Goal: Task Accomplishment & Management: Complete application form

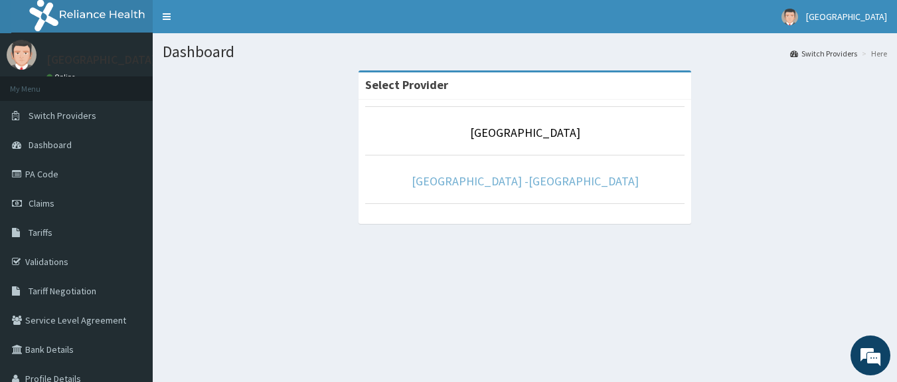
click at [521, 185] on link "[GEOGRAPHIC_DATA] -[GEOGRAPHIC_DATA]" at bounding box center [525, 180] width 227 height 15
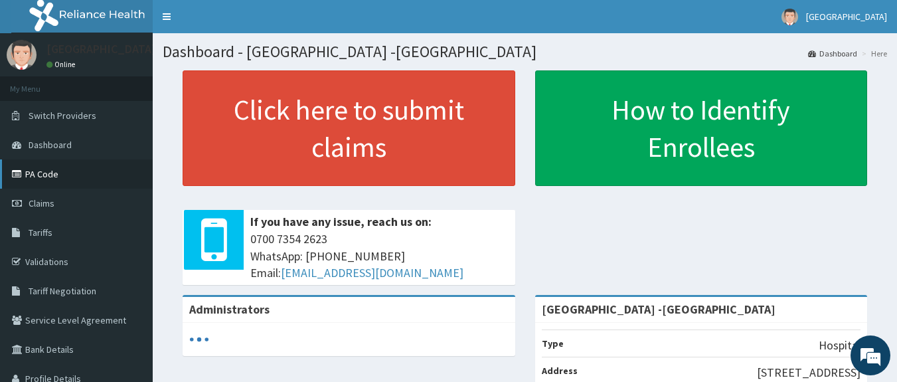
click at [50, 175] on link "PA Code" at bounding box center [76, 173] width 153 height 29
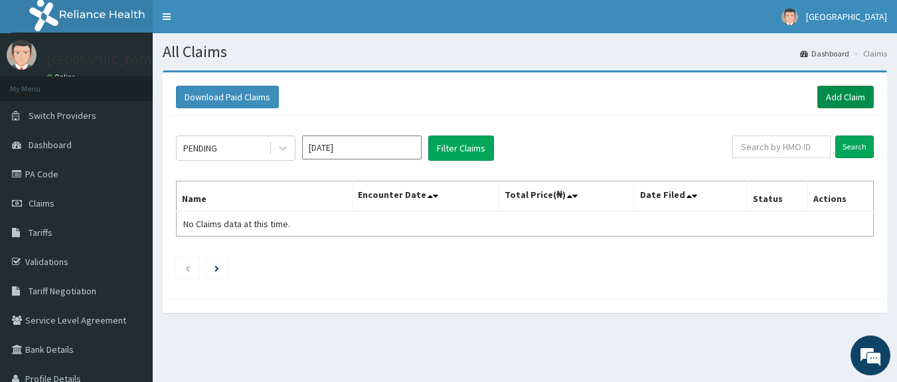
click at [843, 97] on link "Add Claim" at bounding box center [845, 97] width 56 height 23
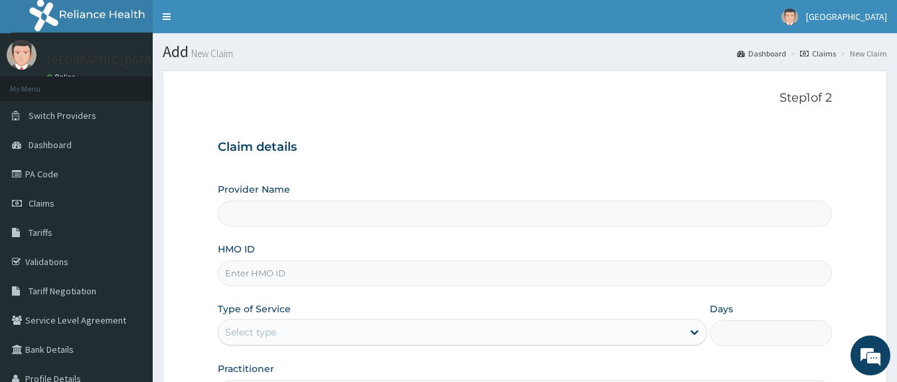
type input "[GEOGRAPHIC_DATA] -[GEOGRAPHIC_DATA]"
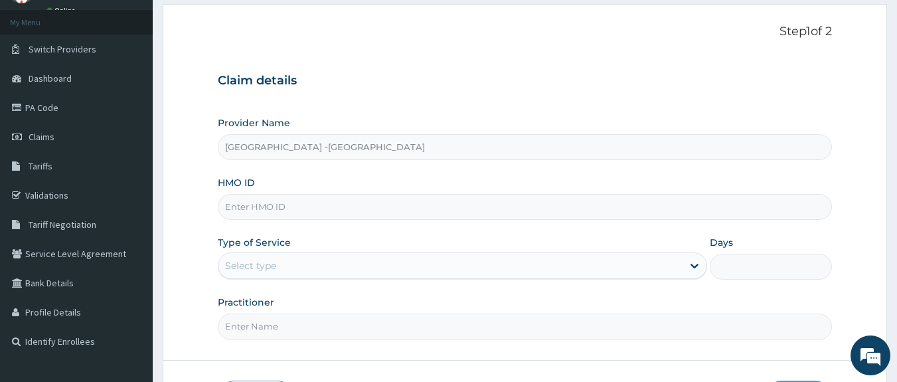
click at [291, 206] on input "HMO ID" at bounding box center [525, 207] width 615 height 26
click at [270, 204] on input "GSV/14047/A" at bounding box center [525, 207] width 615 height 26
type input "GSV/14046/A"
click at [313, 270] on div "Select type" at bounding box center [450, 265] width 464 height 21
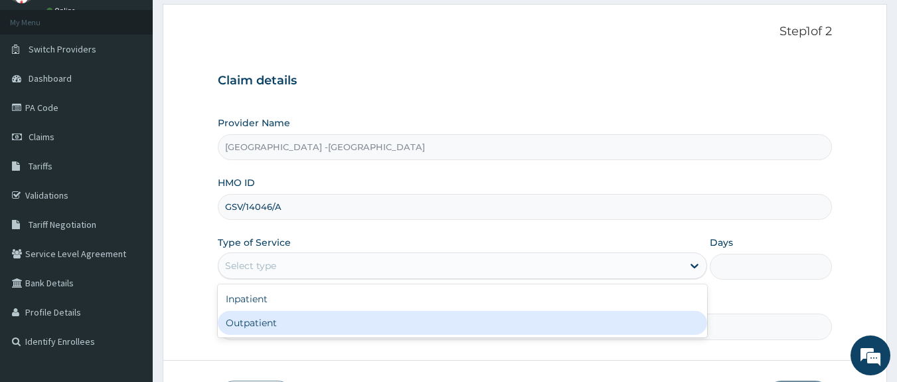
click at [304, 323] on div "Outpatient" at bounding box center [462, 323] width 489 height 24
type input "1"
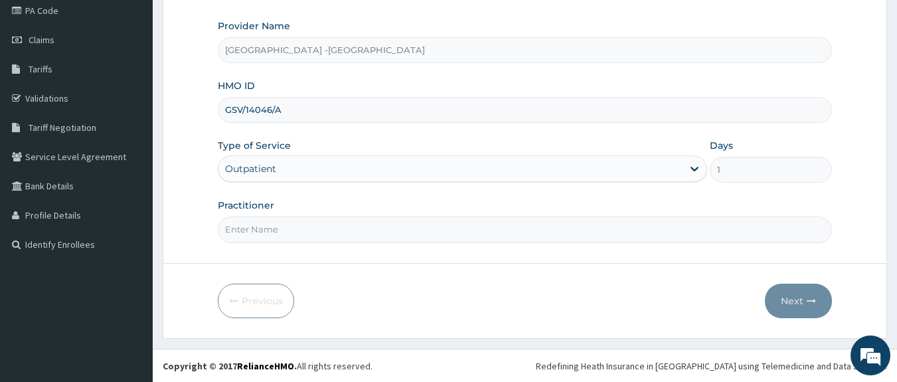
scroll to position [164, 0]
click at [321, 233] on input "Practitioner" at bounding box center [525, 229] width 615 height 26
type input "DR ADENOWO"
click at [786, 299] on button "Next" at bounding box center [798, 300] width 67 height 35
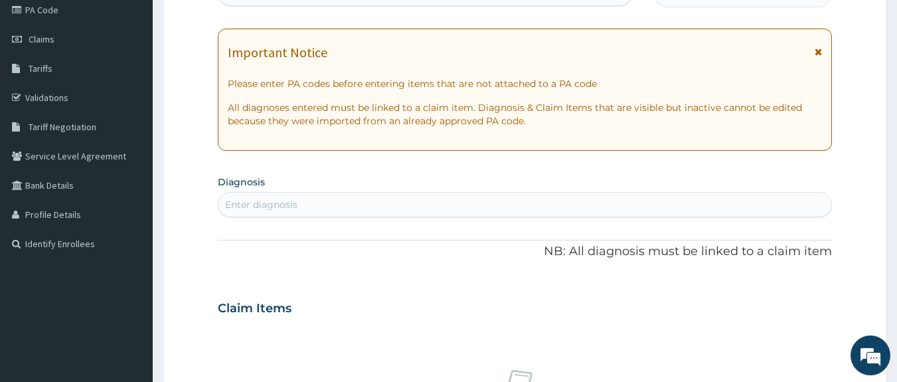
scroll to position [31, 0]
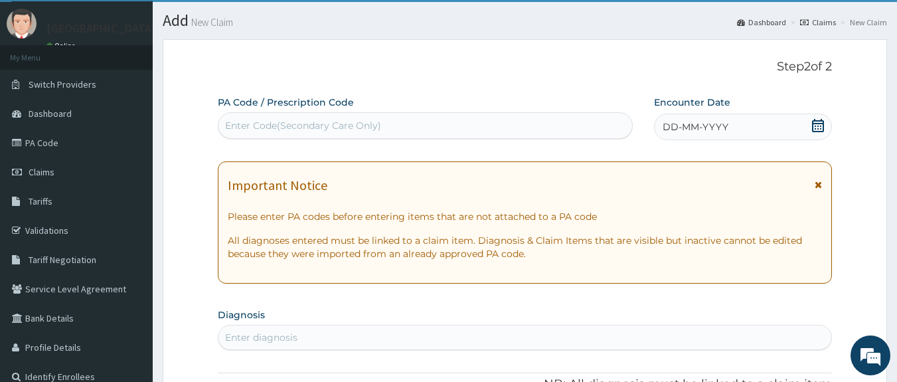
click at [374, 123] on div "Enter Code(Secondary Care Only)" at bounding box center [303, 125] width 156 height 13
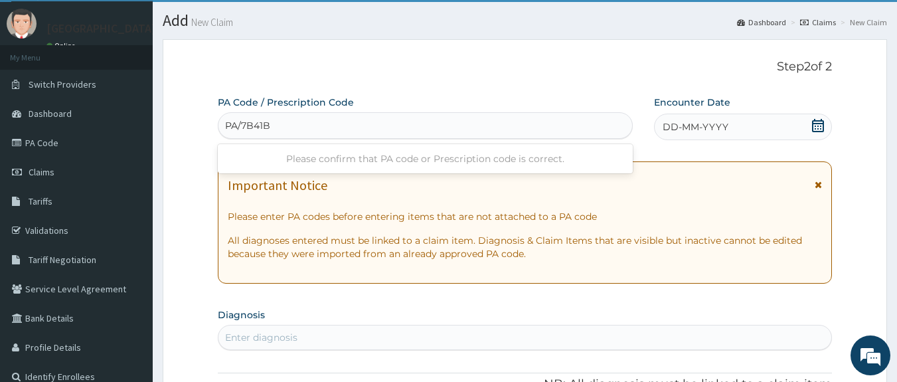
type input "PA/7B41BC"
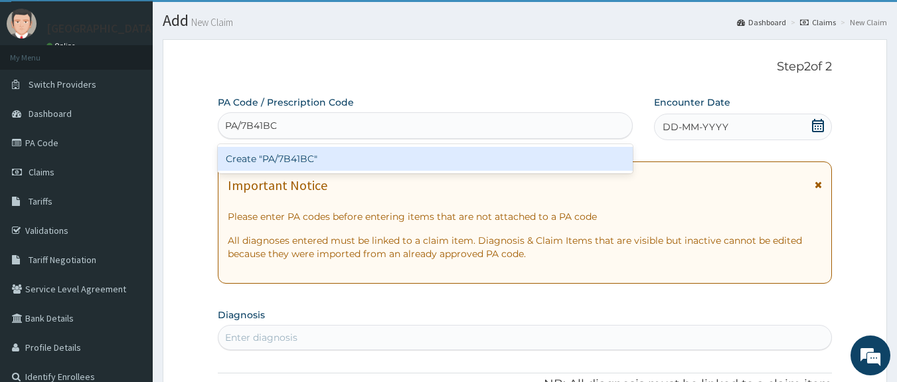
click at [279, 156] on div "Create "PA/7B41BC"" at bounding box center [426, 159] width 416 height 24
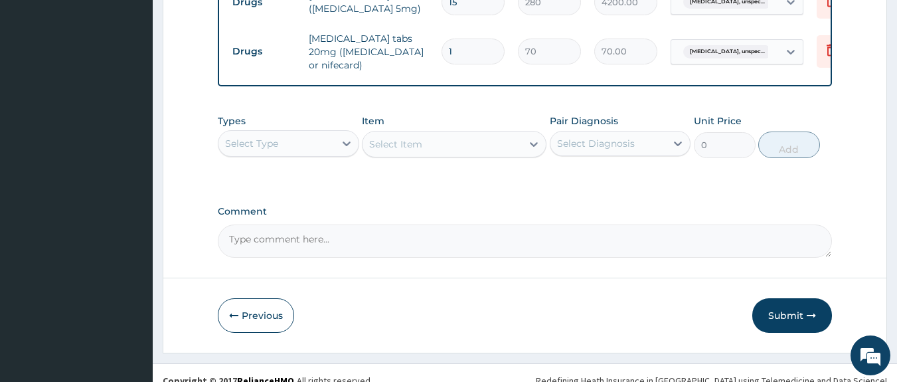
scroll to position [598, 0]
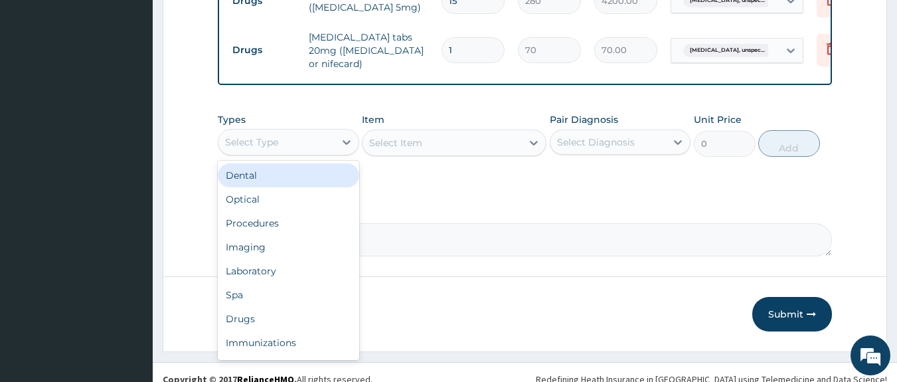
click at [325, 149] on div "Select Type" at bounding box center [276, 141] width 116 height 21
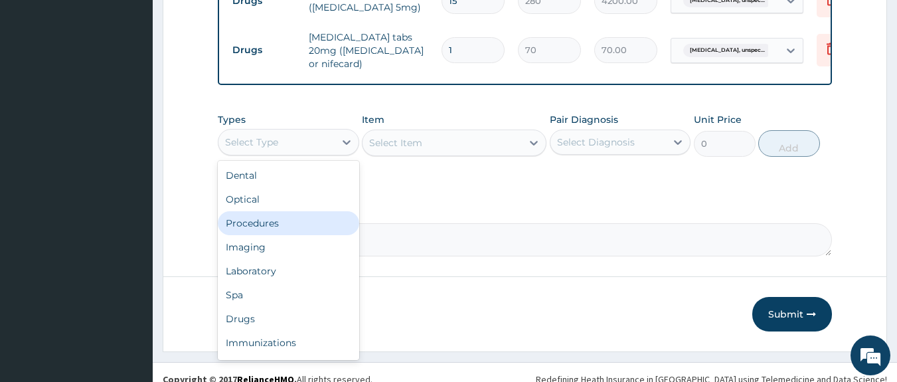
click at [293, 221] on div "Procedures" at bounding box center [288, 223] width 141 height 24
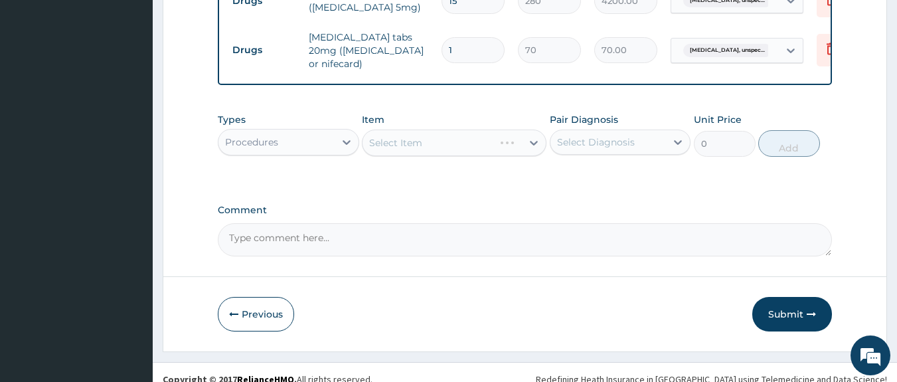
click at [448, 146] on div "Select Item" at bounding box center [454, 142] width 185 height 27
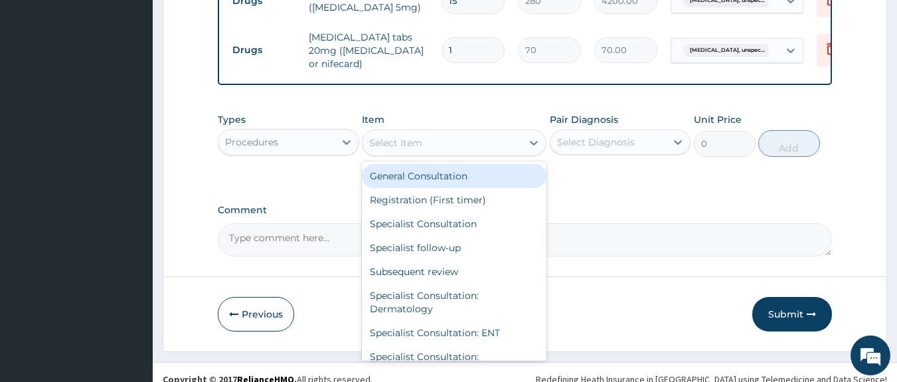
click at [449, 148] on div "Select Item" at bounding box center [442, 142] width 159 height 21
click at [451, 182] on div "General Consultation" at bounding box center [454, 176] width 185 height 24
type input "2500"
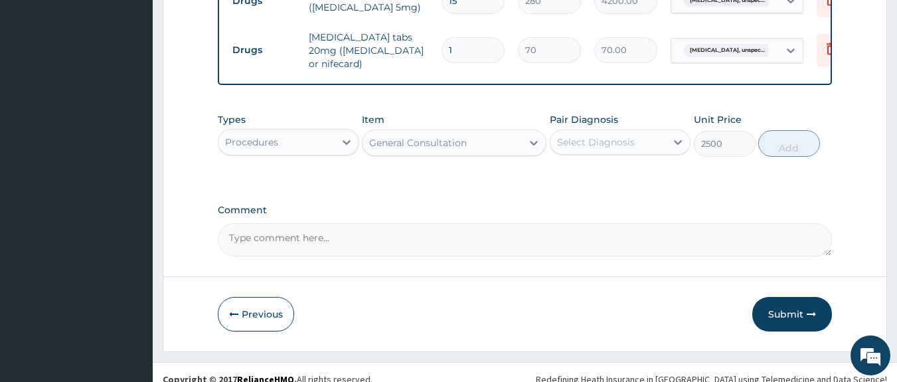
click at [600, 155] on div "Select Diagnosis" at bounding box center [620, 141] width 141 height 25
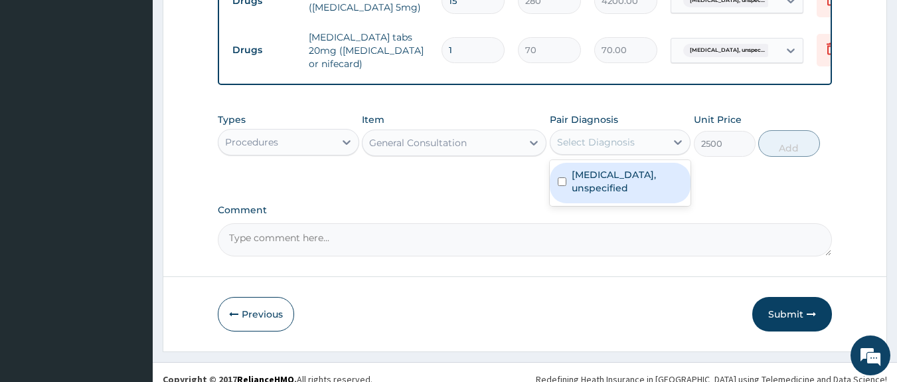
drag, startPoint x: 602, startPoint y: 179, endPoint x: 642, endPoint y: 191, distance: 42.0
click at [606, 181] on label "Essential hypertension, unspecified" at bounding box center [628, 181] width 112 height 27
checkbox input "true"
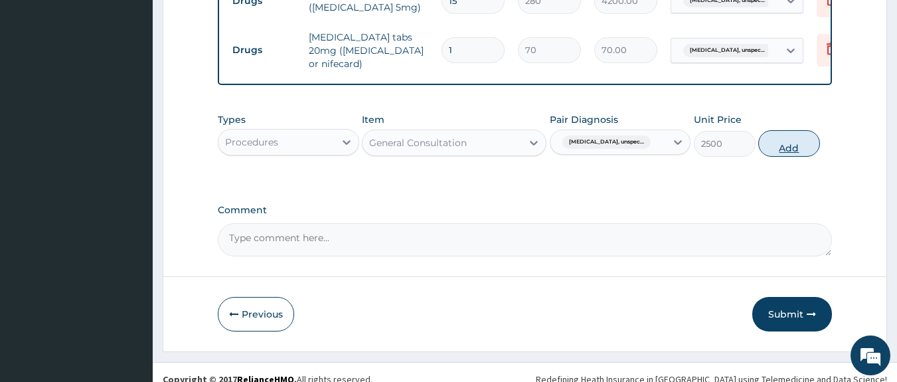
click at [772, 149] on button "Add" at bounding box center [789, 143] width 62 height 27
type input "0"
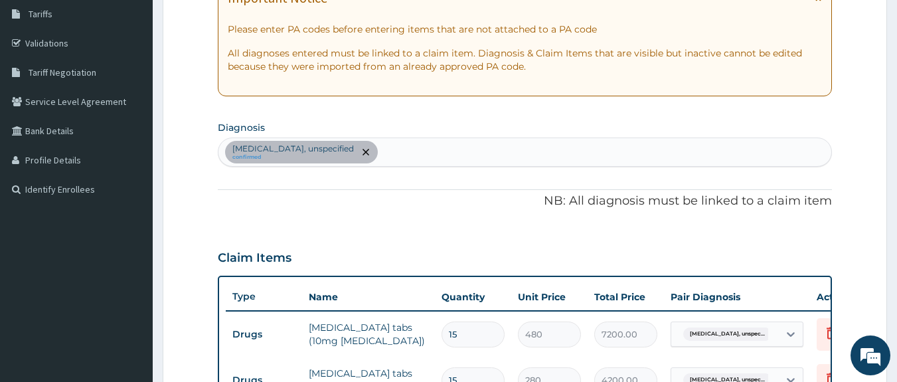
scroll to position [199, 0]
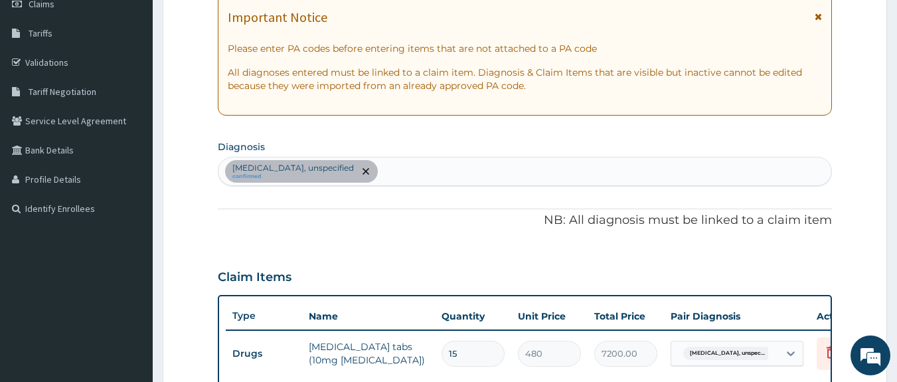
click at [415, 171] on div "Essential hypertension, unspecified confirmed" at bounding box center [524, 171] width 613 height 28
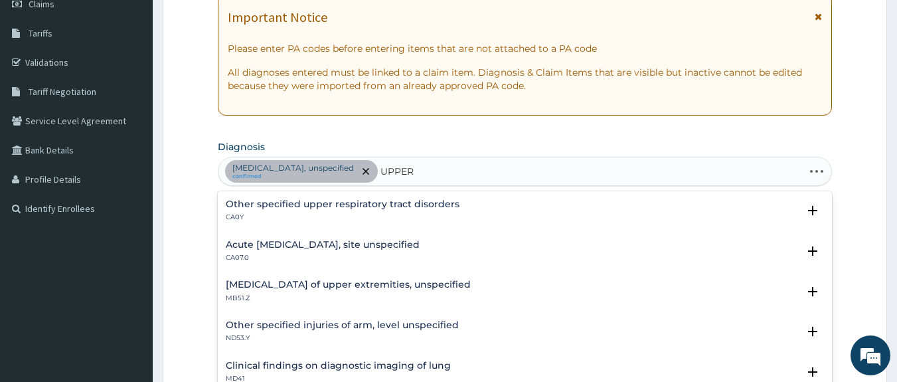
type input "UPPER"
click at [343, 252] on div "Acute upper respiratory infection, site unspecified CA07.0" at bounding box center [323, 251] width 194 height 23
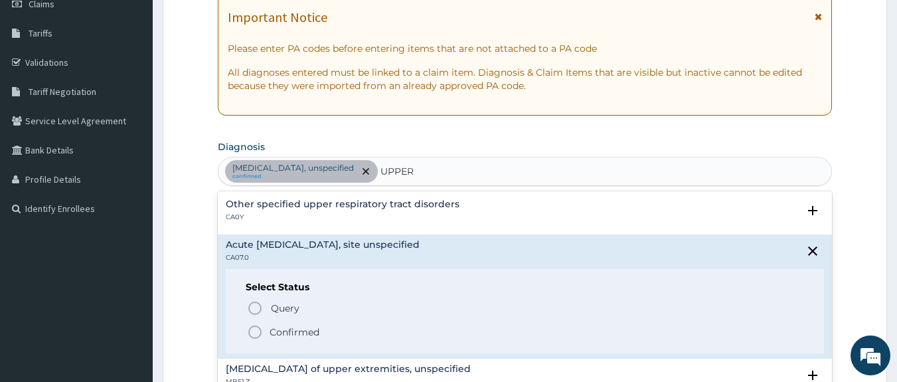
click at [254, 331] on icon "status option filled" at bounding box center [255, 332] width 16 height 16
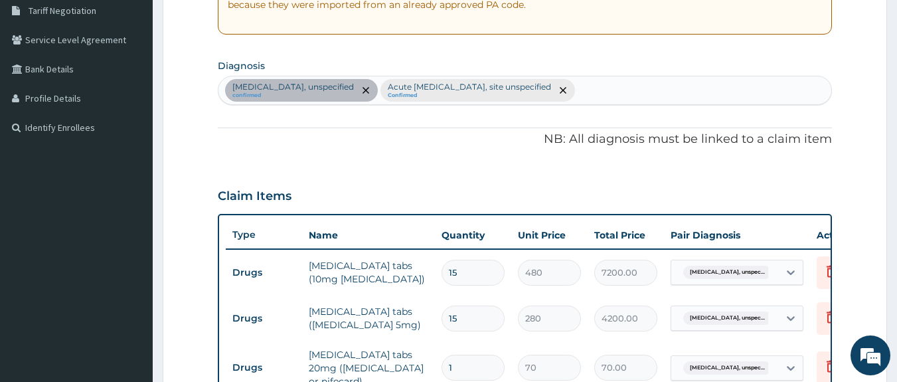
scroll to position [266, 0]
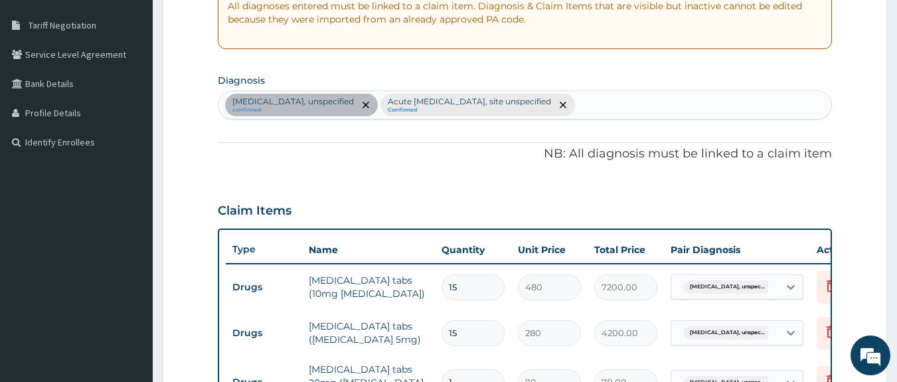
click at [647, 108] on div "Essential hypertension, unspecified confirmed Acute upper respiratory infection…" at bounding box center [524, 105] width 613 height 28
type input "U"
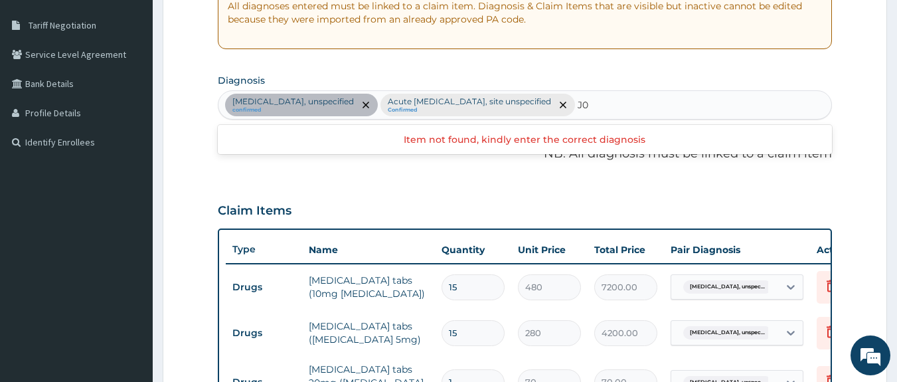
type input "J"
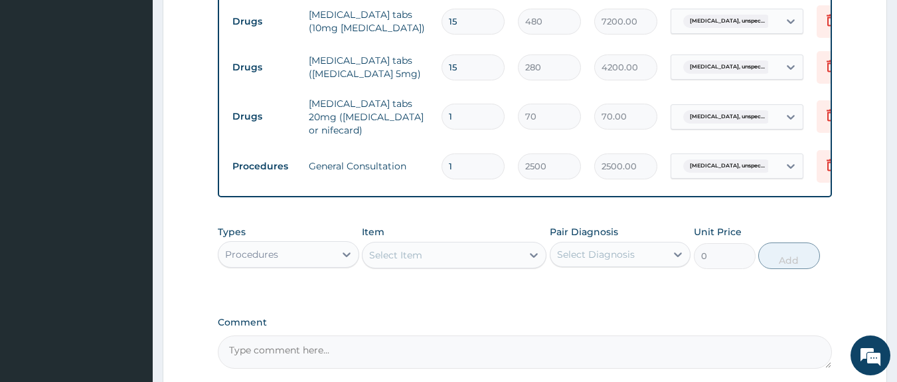
scroll to position [598, 0]
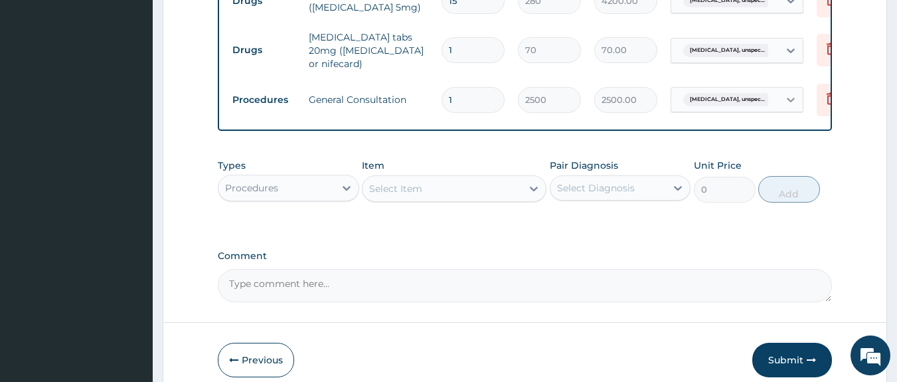
click at [795, 93] on icon at bounding box center [790, 99] width 13 height 13
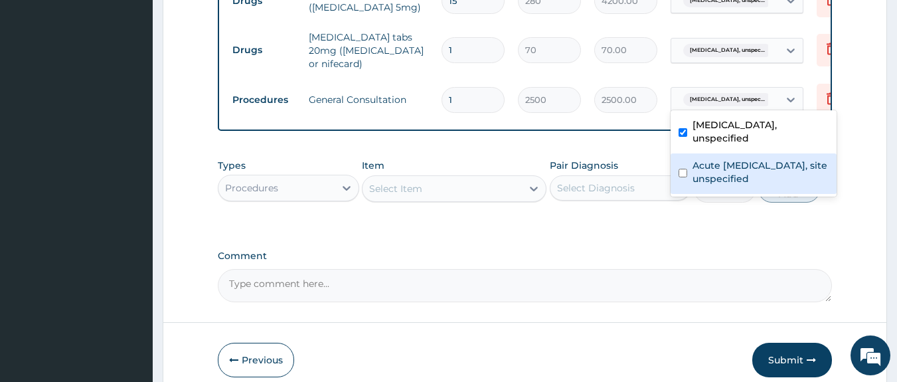
click at [748, 161] on label "Acute upper respiratory infection, site unspecified" at bounding box center [760, 172] width 136 height 27
checkbox input "true"
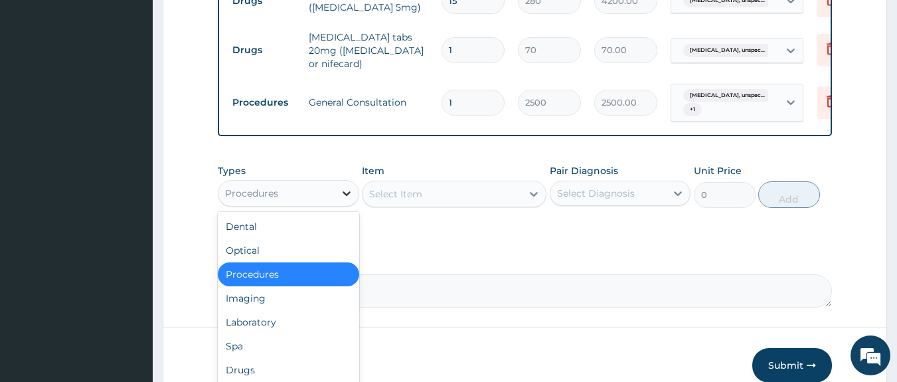
click at [340, 200] on icon at bounding box center [346, 193] width 13 height 13
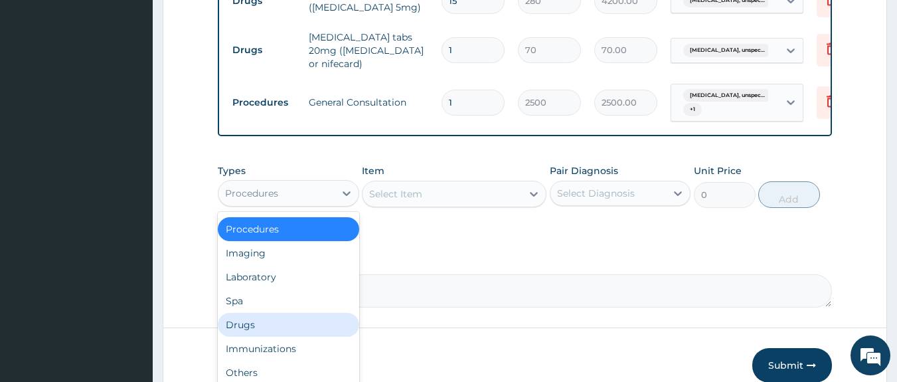
click at [289, 327] on div "Drugs" at bounding box center [288, 325] width 141 height 24
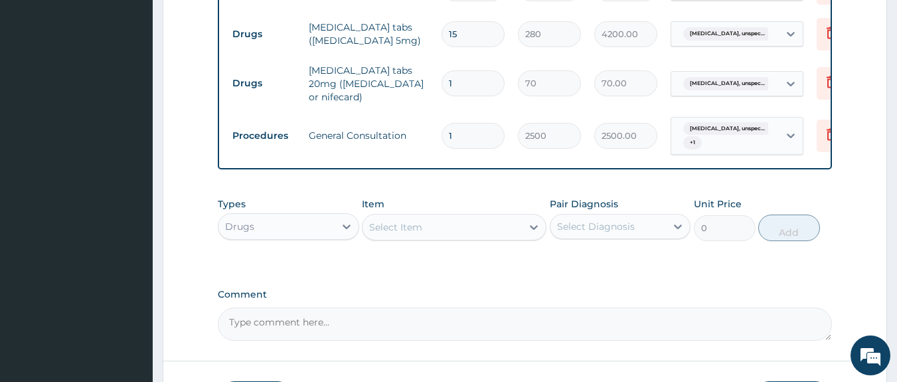
scroll to position [531, 0]
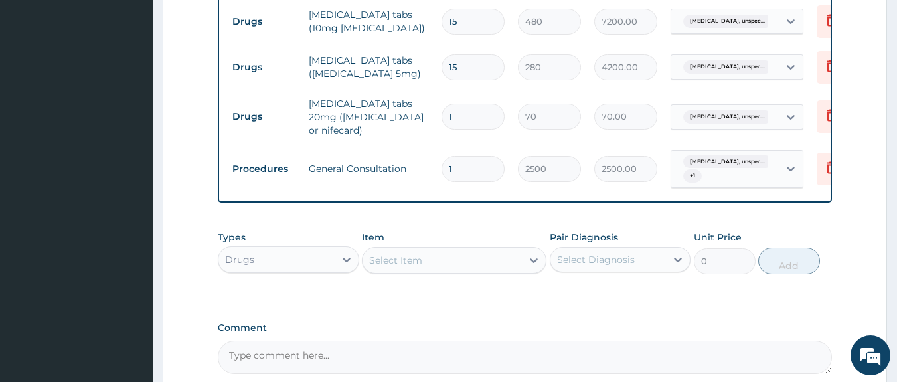
click at [403, 262] on div "Select Item" at bounding box center [395, 260] width 53 height 13
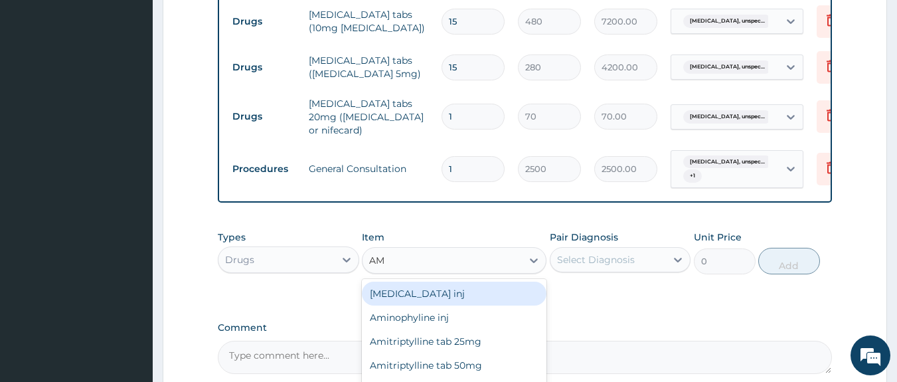
type input "AMO"
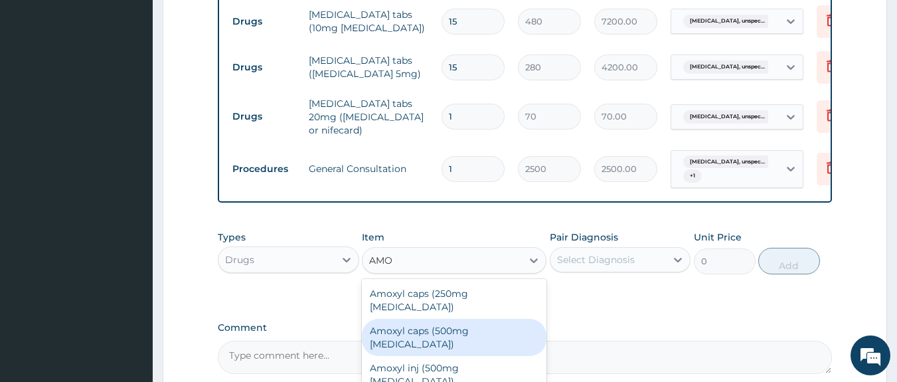
click at [469, 321] on div "Amoxyl caps (500mg Amoxicillin)" at bounding box center [454, 337] width 185 height 37
type input "150"
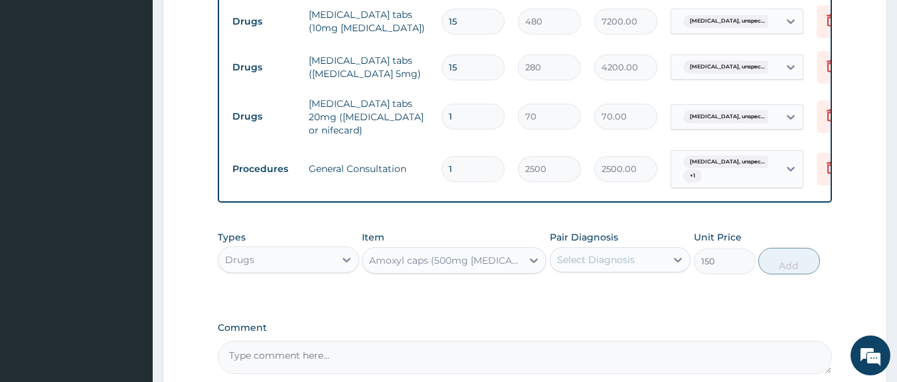
click at [611, 257] on div "Select Diagnosis" at bounding box center [596, 259] width 78 height 13
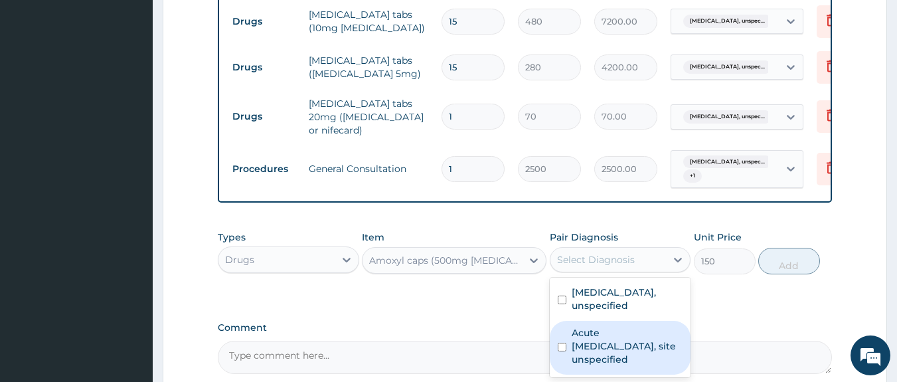
click at [609, 340] on label "Acute upper respiratory infection, site unspecified" at bounding box center [628, 346] width 112 height 40
checkbox input "true"
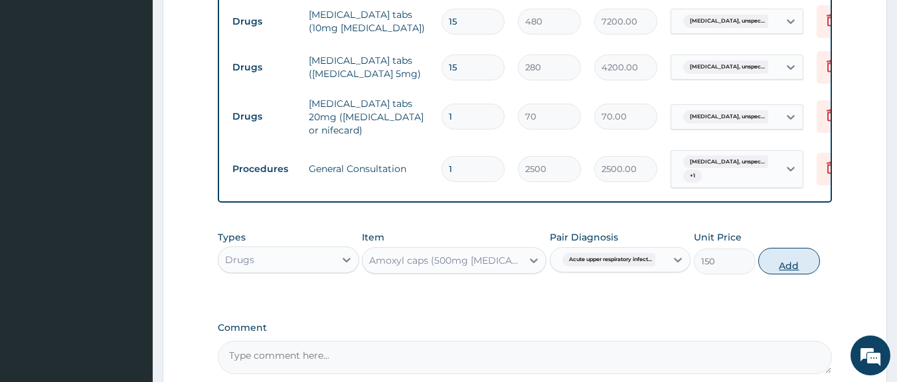
click at [788, 267] on button "Add" at bounding box center [789, 261] width 62 height 27
type input "0"
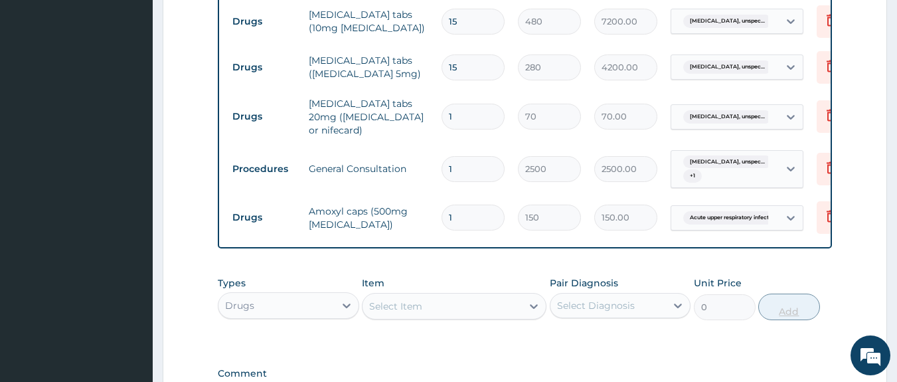
type input "10"
type input "1500.00"
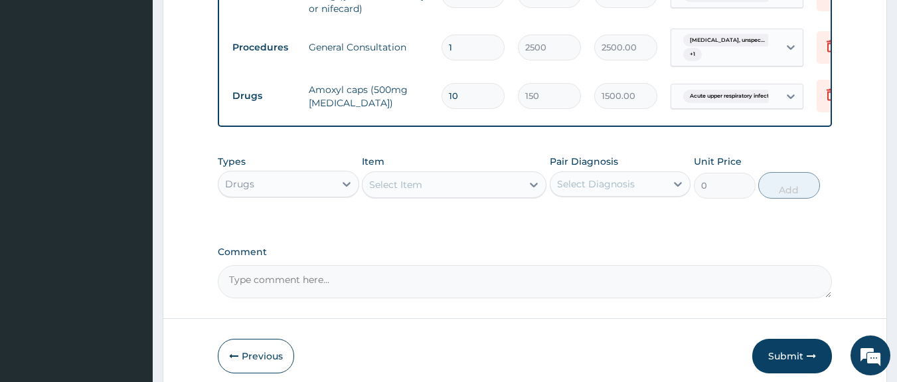
scroll to position [664, 0]
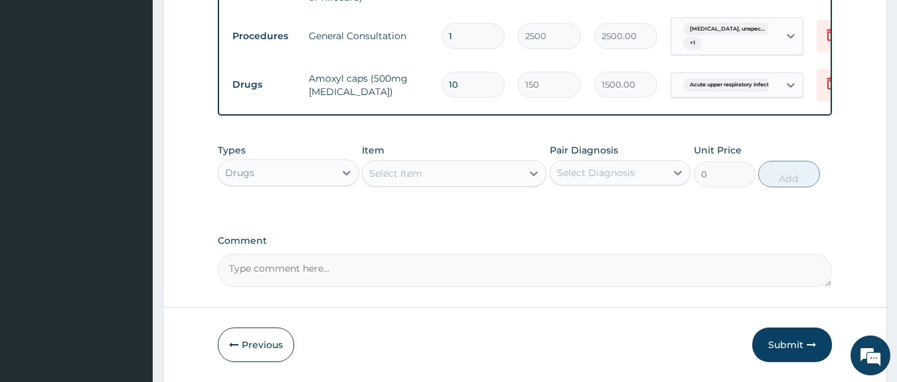
type input "10"
click at [392, 175] on div "Select Item" at bounding box center [395, 173] width 53 height 13
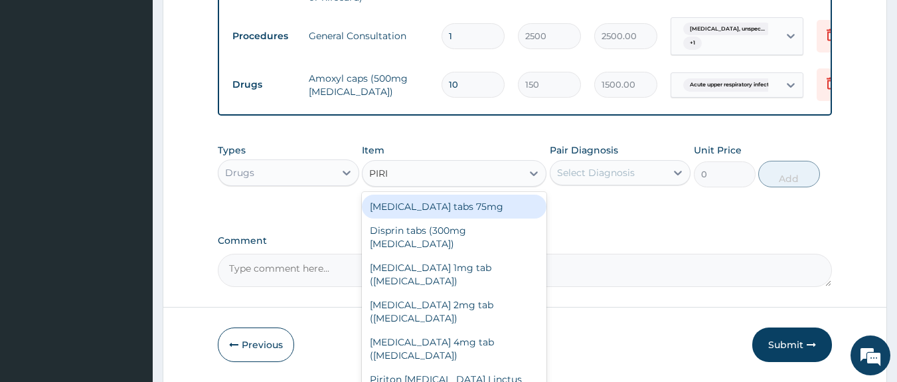
type input "PIRIT"
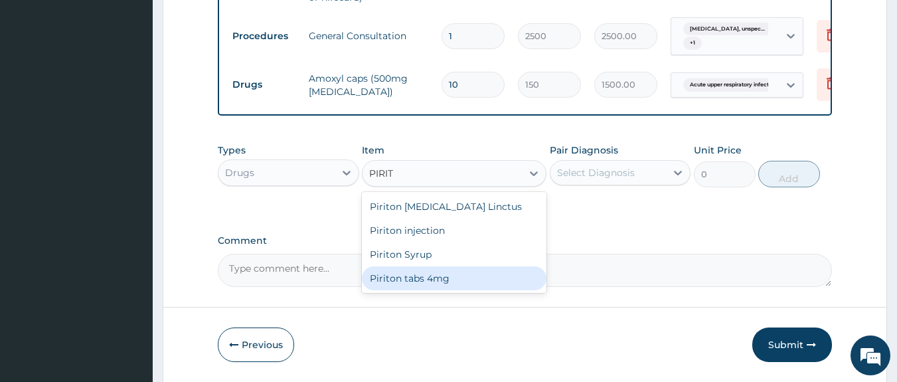
click at [410, 280] on div "Piriton tabs 4mg" at bounding box center [454, 278] width 185 height 24
type input "22.75"
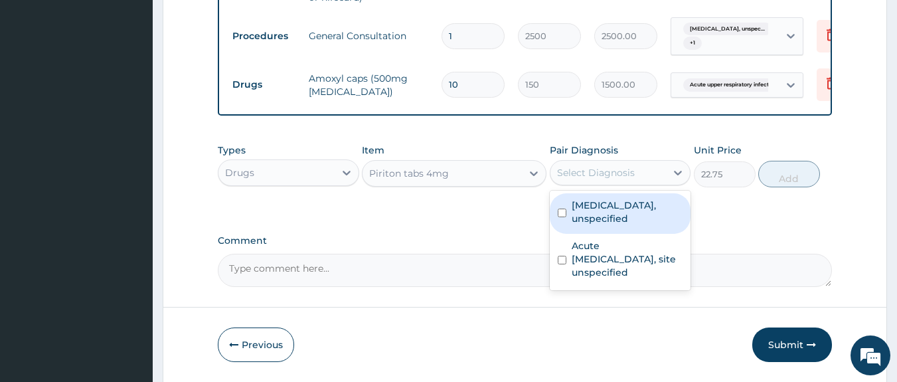
click at [600, 179] on div "Select Diagnosis" at bounding box center [596, 172] width 78 height 13
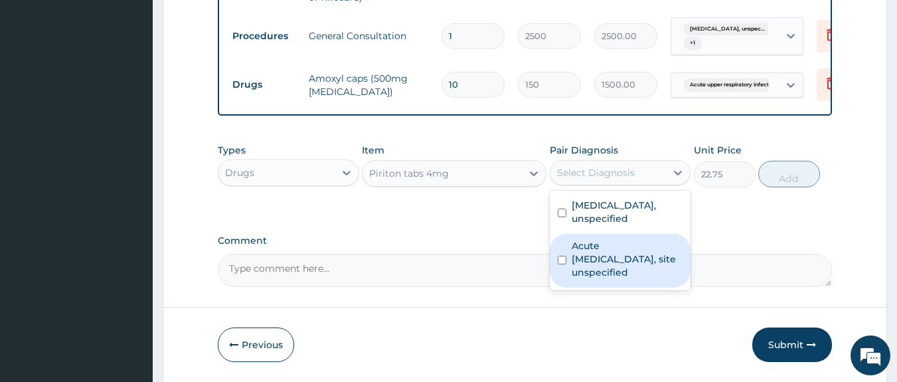
drag, startPoint x: 611, startPoint y: 256, endPoint x: 659, endPoint y: 255, distance: 47.8
click at [613, 256] on label "Acute upper respiratory infection, site unspecified" at bounding box center [628, 259] width 112 height 40
checkbox input "true"
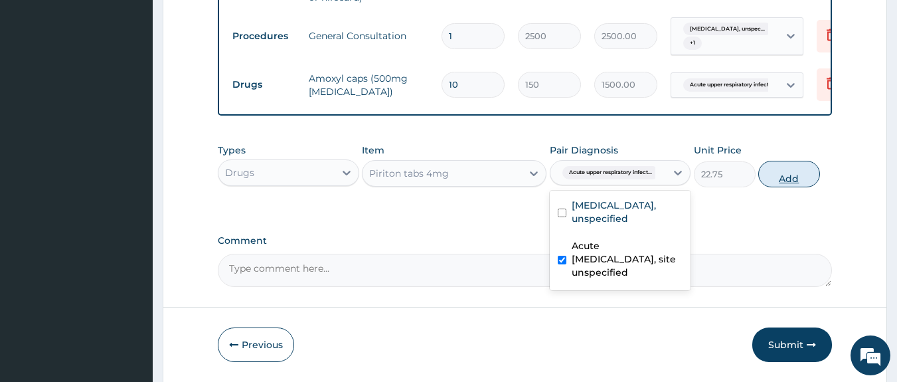
click at [784, 181] on button "Add" at bounding box center [789, 174] width 62 height 27
type input "0"
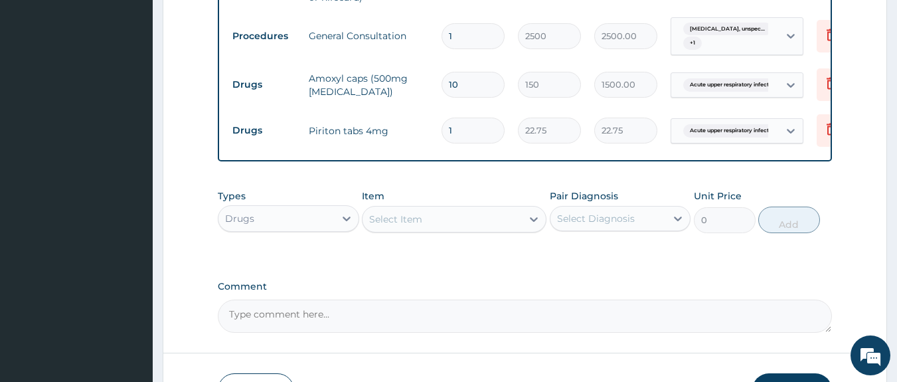
drag, startPoint x: 462, startPoint y: 124, endPoint x: 444, endPoint y: 131, distance: 19.7
click at [444, 131] on input "1" at bounding box center [473, 131] width 63 height 26
type input "5"
type input "113.75"
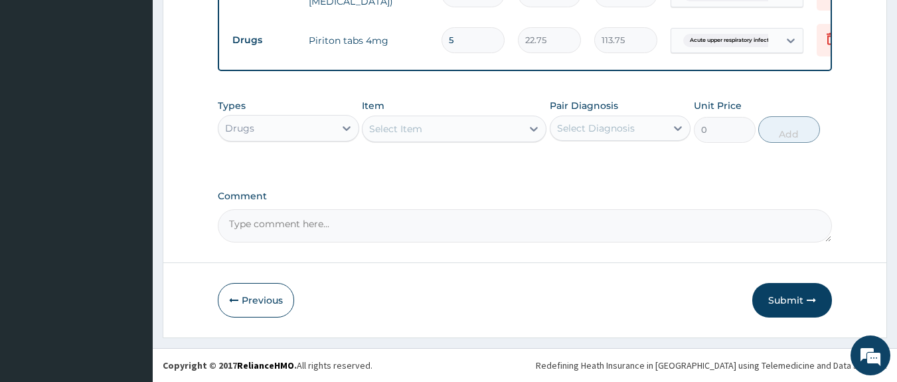
scroll to position [757, 0]
type input "5"
click at [420, 133] on div "Select Item" at bounding box center [395, 128] width 53 height 13
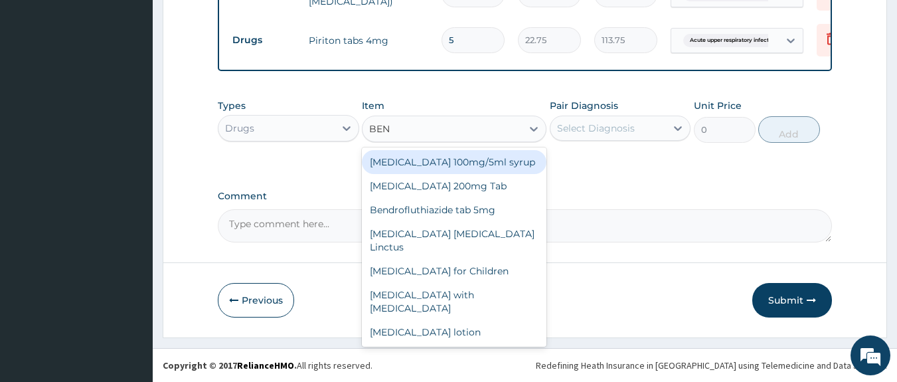
type input "BENY"
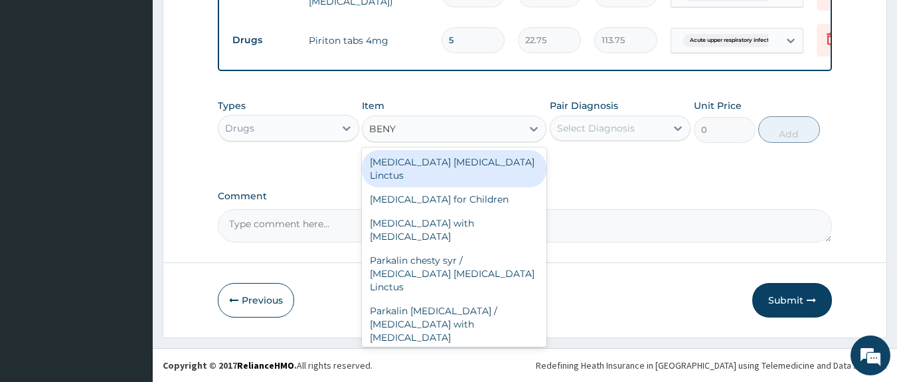
click at [440, 162] on div "Benylin Expectorant Linctus" at bounding box center [454, 168] width 185 height 37
type input "1800"
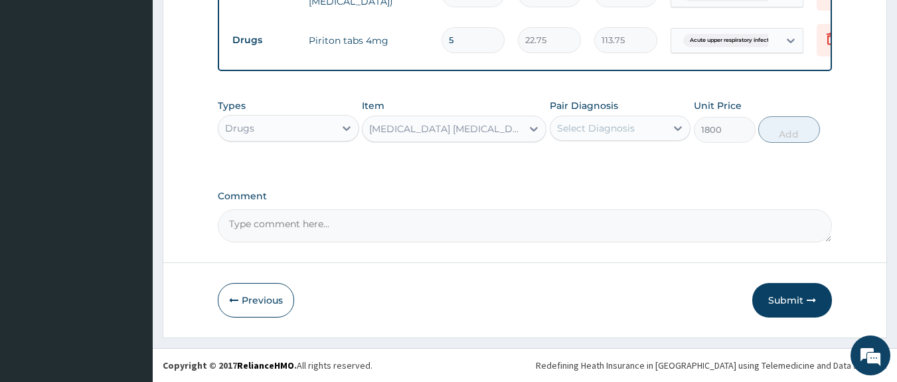
click at [603, 129] on div "Select Diagnosis" at bounding box center [596, 128] width 78 height 13
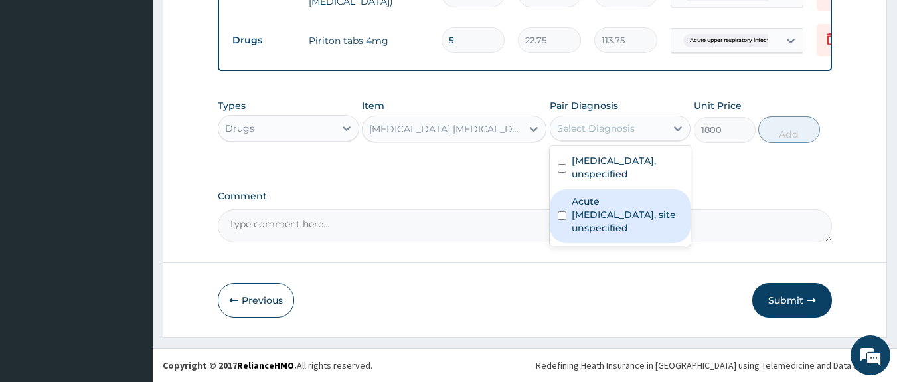
click at [605, 212] on label "Acute upper respiratory infection, site unspecified" at bounding box center [628, 215] width 112 height 40
checkbox input "true"
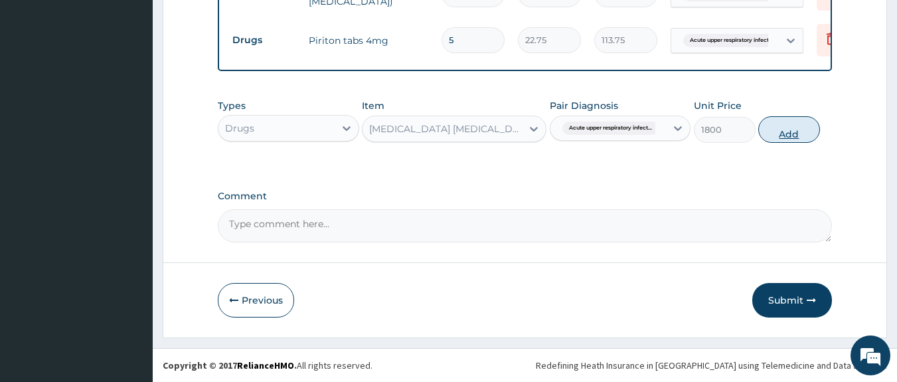
click at [784, 138] on button "Add" at bounding box center [789, 129] width 62 height 27
type input "0"
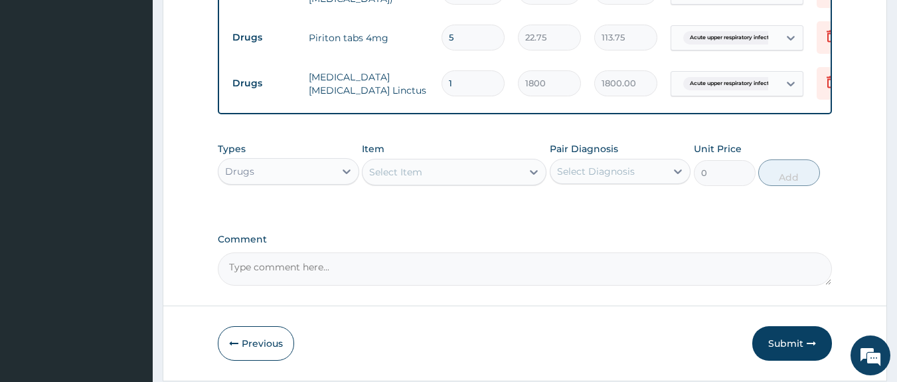
click at [448, 178] on div "Select Item" at bounding box center [442, 171] width 159 height 21
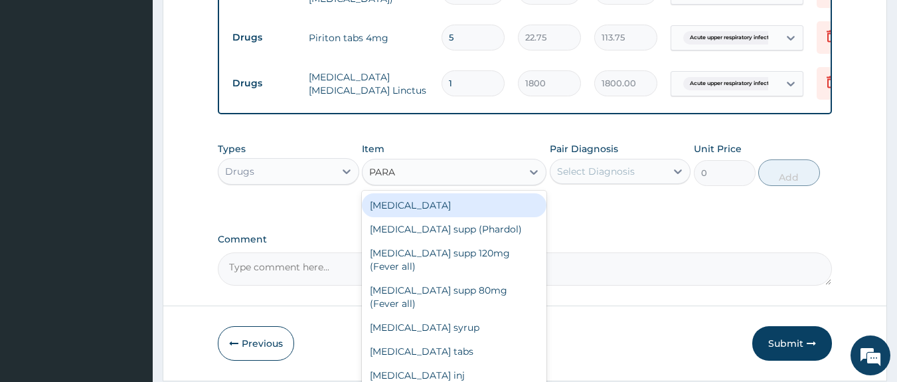
type input "PARAC"
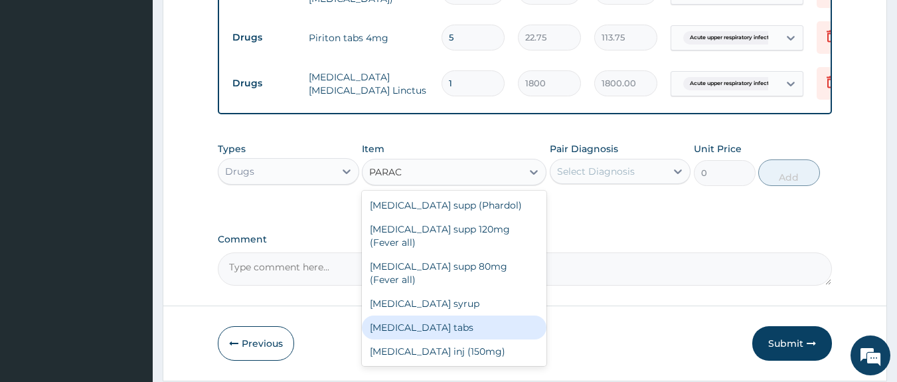
click at [446, 315] on div "Paracetamol tabs" at bounding box center [454, 327] width 185 height 24
type input "20"
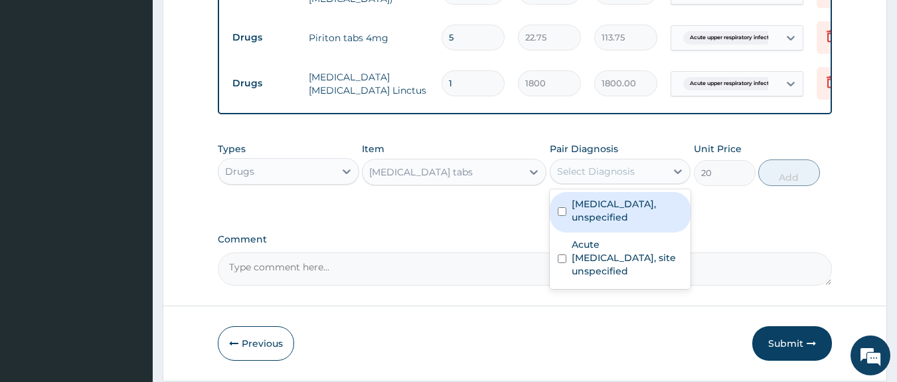
drag, startPoint x: 592, startPoint y: 178, endPoint x: 592, endPoint y: 190, distance: 12.0
click at [592, 178] on div "Select Diagnosis" at bounding box center [596, 171] width 78 height 13
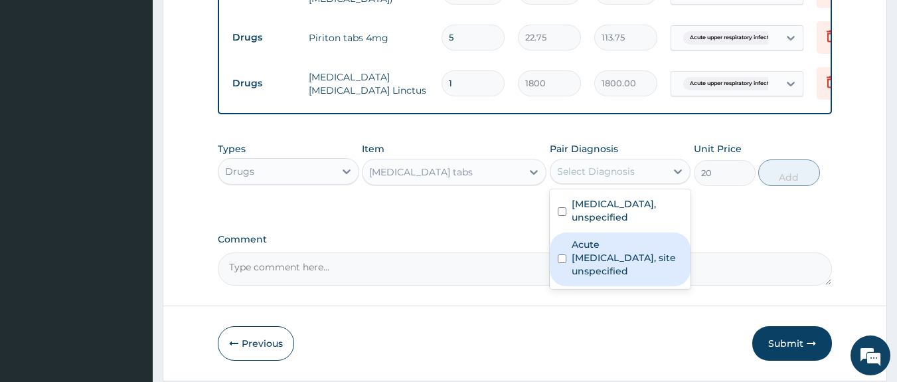
drag, startPoint x: 606, startPoint y: 252, endPoint x: 709, endPoint y: 230, distance: 105.9
click at [612, 254] on label "Acute upper respiratory infection, site unspecified" at bounding box center [628, 258] width 112 height 40
checkbox input "true"
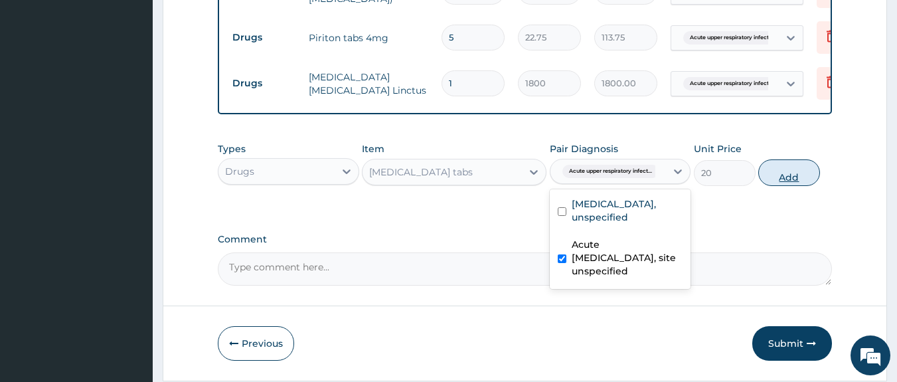
click at [783, 180] on button "Add" at bounding box center [789, 172] width 62 height 27
type input "0"
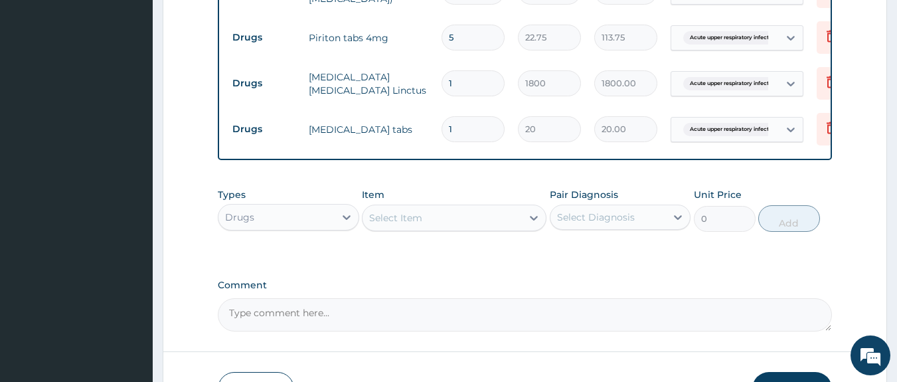
type input "18"
type input "360.00"
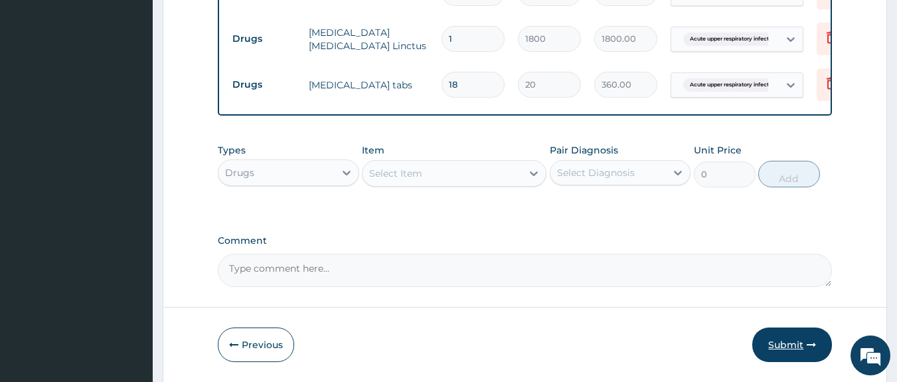
scroll to position [849, 0]
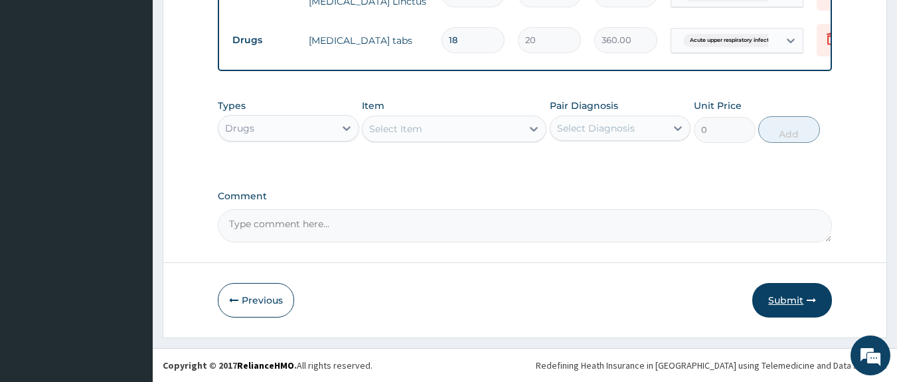
type input "18"
click at [779, 301] on button "Submit" at bounding box center [792, 300] width 80 height 35
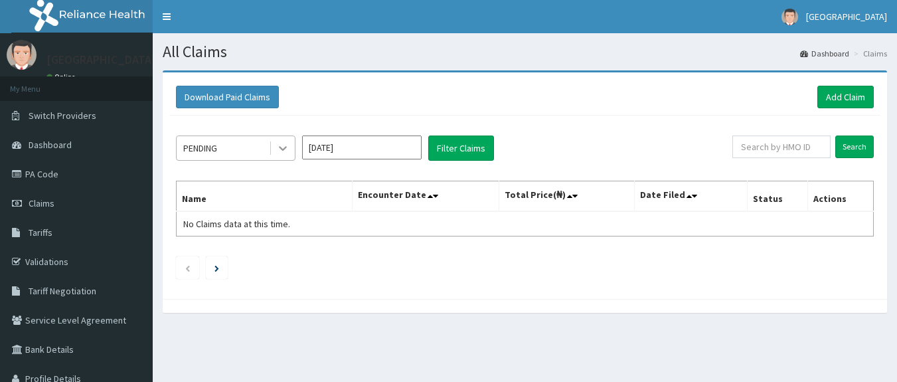
click at [282, 153] on icon at bounding box center [282, 147] width 13 height 13
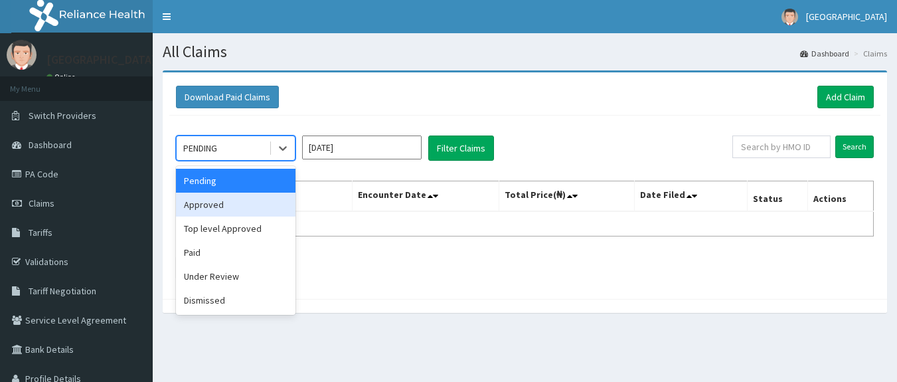
click at [257, 199] on div "Approved" at bounding box center [236, 205] width 120 height 24
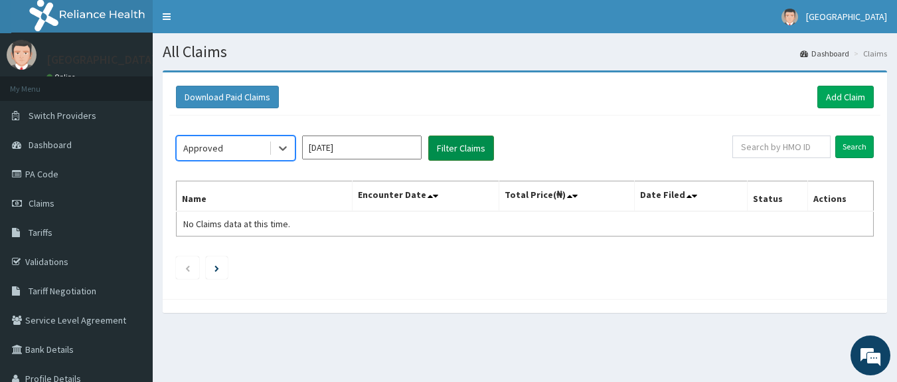
click at [454, 150] on button "Filter Claims" at bounding box center [461, 147] width 66 height 25
